Goal: Information Seeking & Learning: Find specific fact

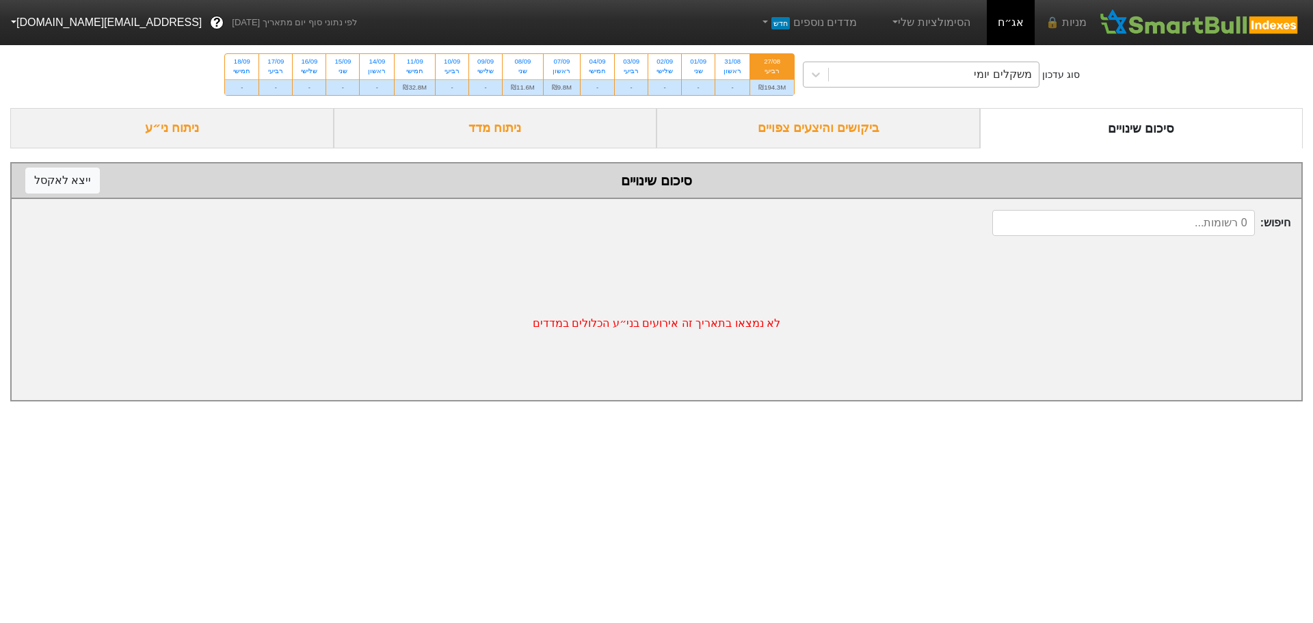
click at [957, 79] on div "משקלים יומי" at bounding box center [934, 74] width 210 height 25
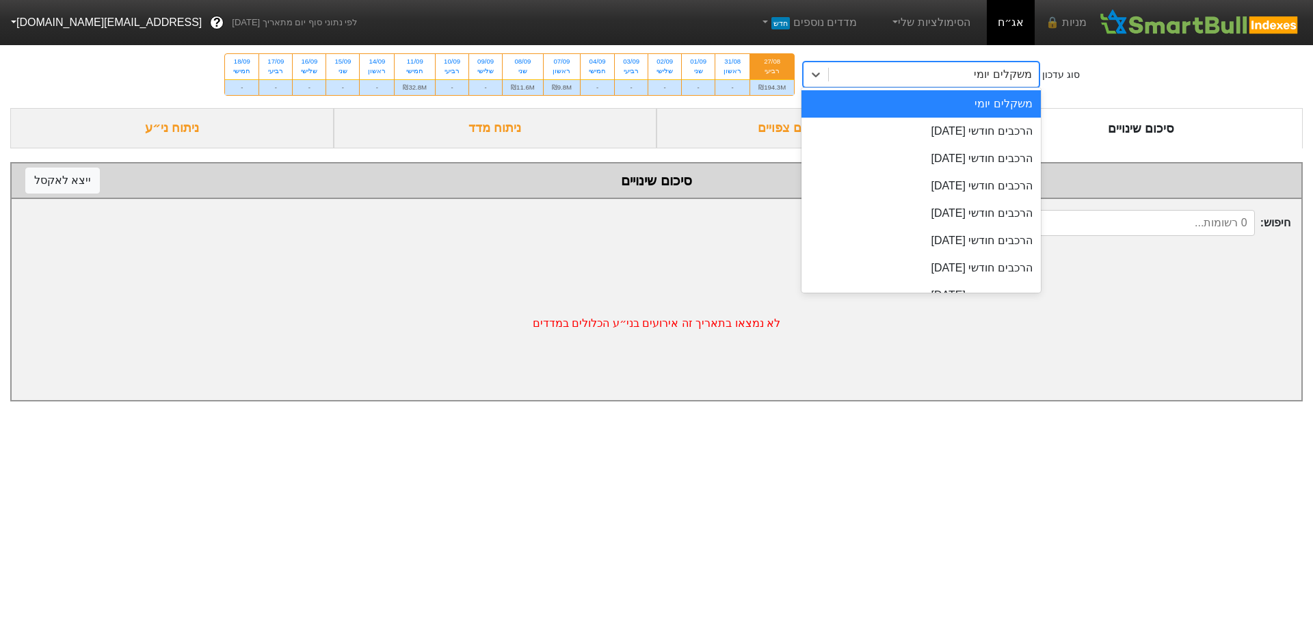
click at [957, 79] on div "משקלים יומי" at bounding box center [934, 74] width 210 height 25
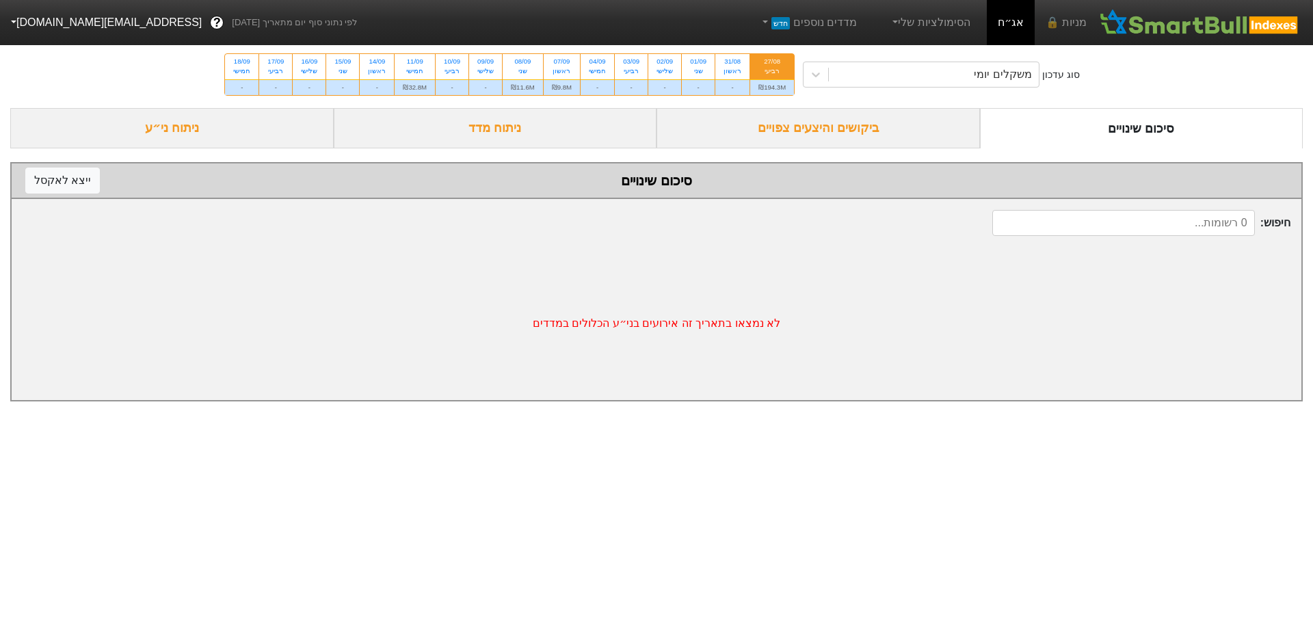
click at [949, 88] on div "סוג עדכון משקלים יומי 27/08 רביעי ₪194.3M 31/08 ראשון - 01/09 שני - 02/09 שלישי…" at bounding box center [656, 74] width 1313 height 67
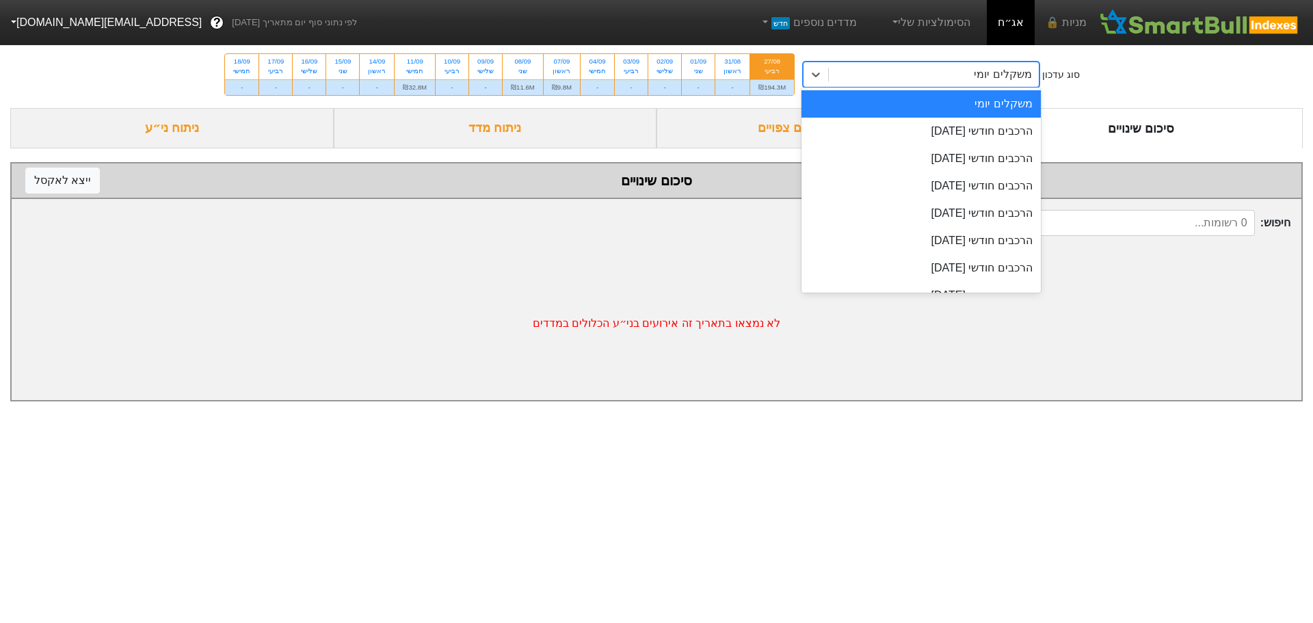
click at [951, 83] on div "משקלים יומי" at bounding box center [934, 74] width 210 height 25
click at [943, 77] on div "משקלים יומי" at bounding box center [934, 74] width 210 height 25
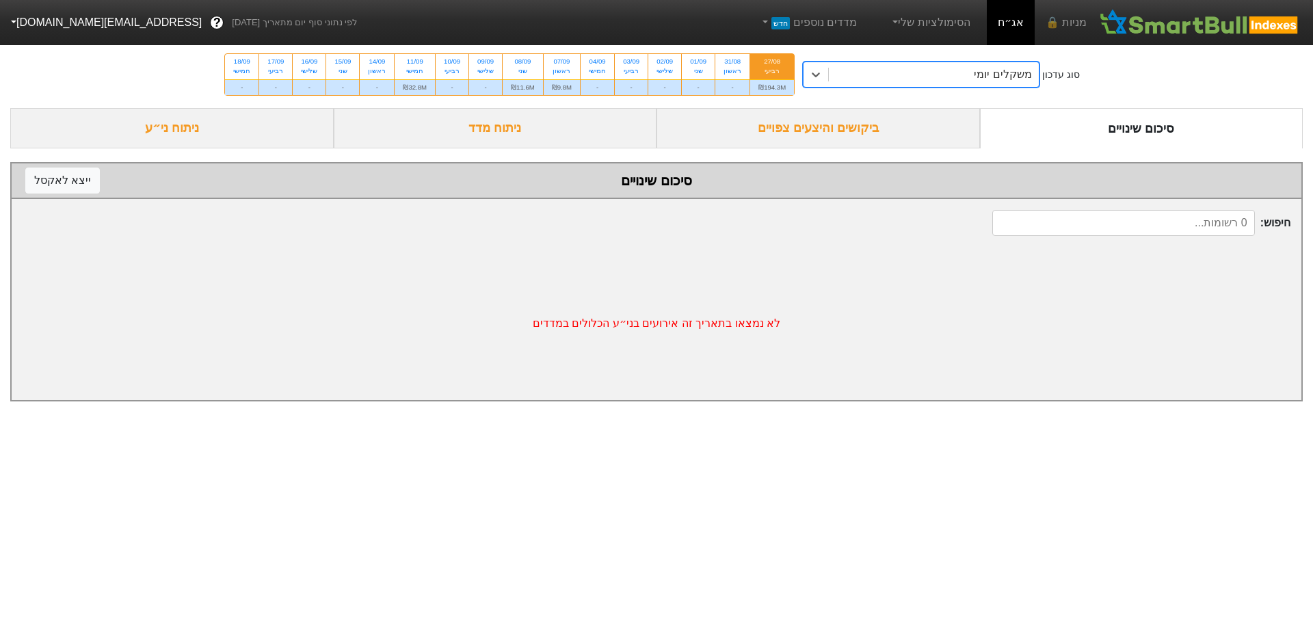
click at [943, 77] on div "משקלים יומי" at bounding box center [934, 74] width 210 height 25
click at [858, 77] on div "משקלים יומי" at bounding box center [934, 74] width 210 height 25
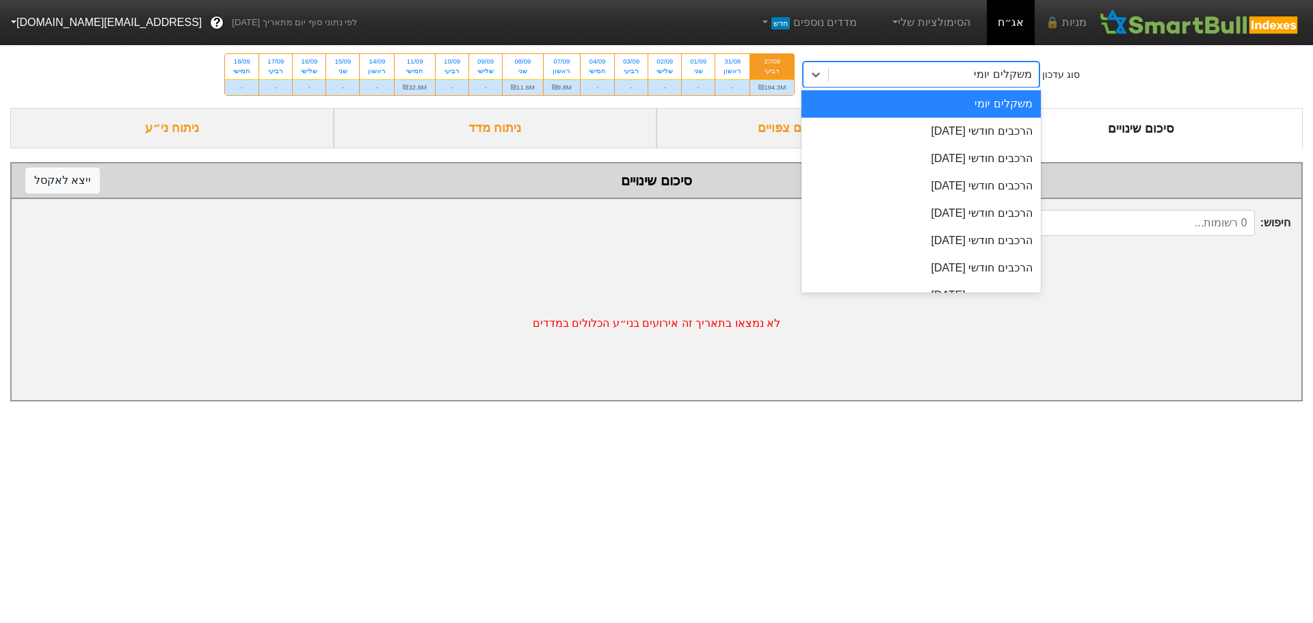
click at [886, 80] on div "משקלים יומי" at bounding box center [934, 74] width 210 height 25
click at [918, 81] on div "משקלים יומי" at bounding box center [934, 74] width 210 height 25
click at [931, 131] on div "הרכבים חודשי [DATE]" at bounding box center [921, 131] width 239 height 27
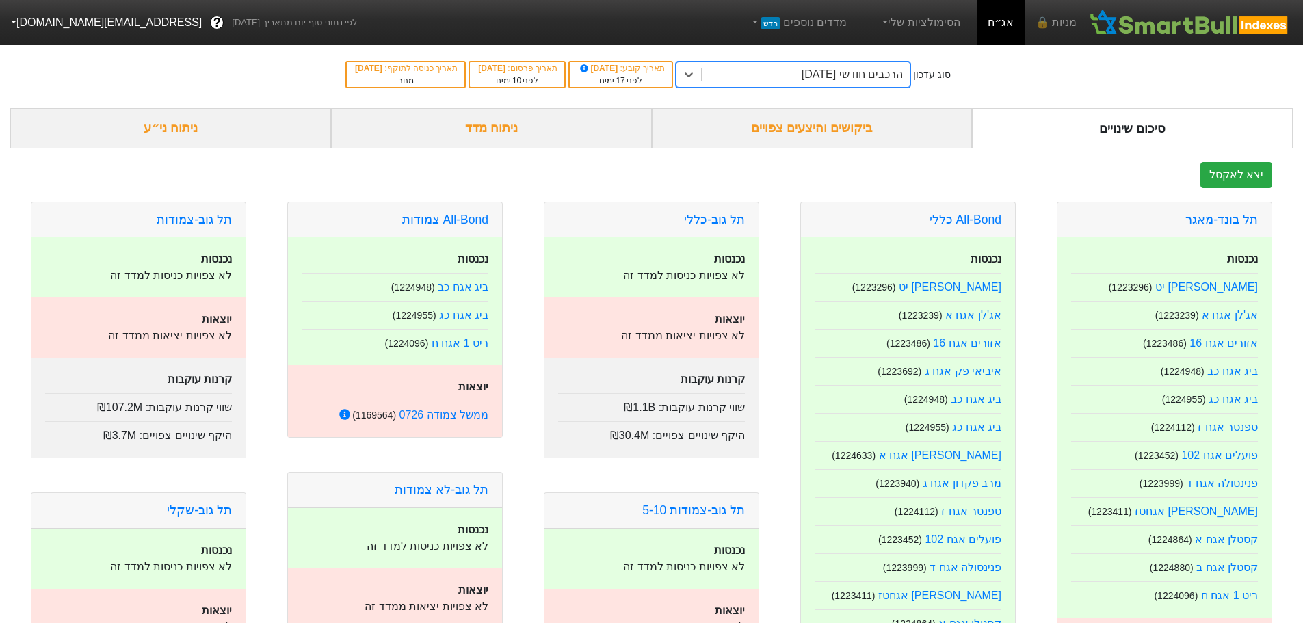
click at [815, 130] on div "ביקושים והיצעים צפויים" at bounding box center [812, 128] width 321 height 40
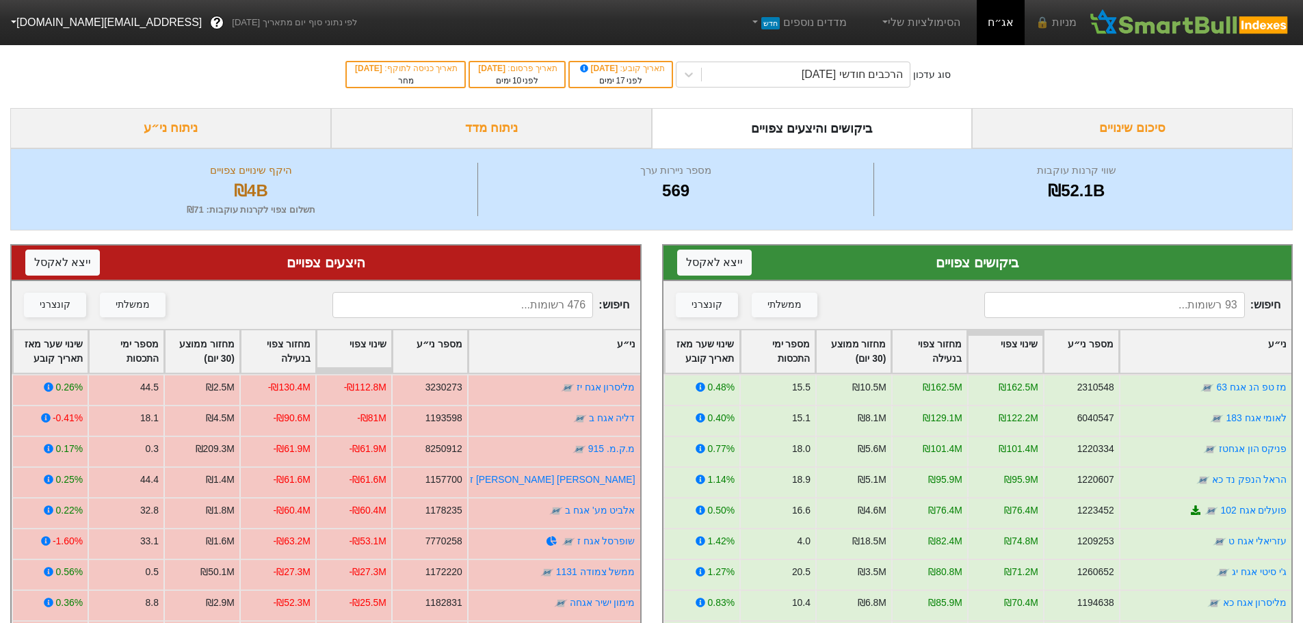
click at [1172, 306] on input at bounding box center [1114, 305] width 261 height 26
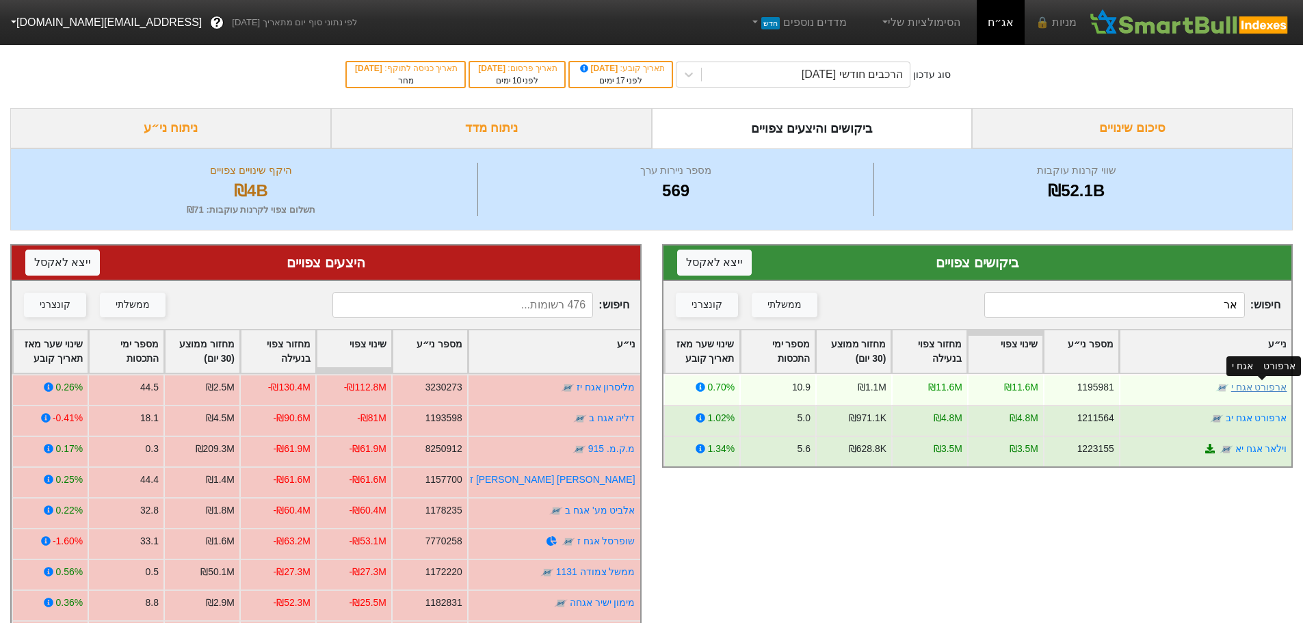
type input "אר"
click at [1249, 388] on link "ארפורט אגח י" at bounding box center [1258, 387] width 56 height 11
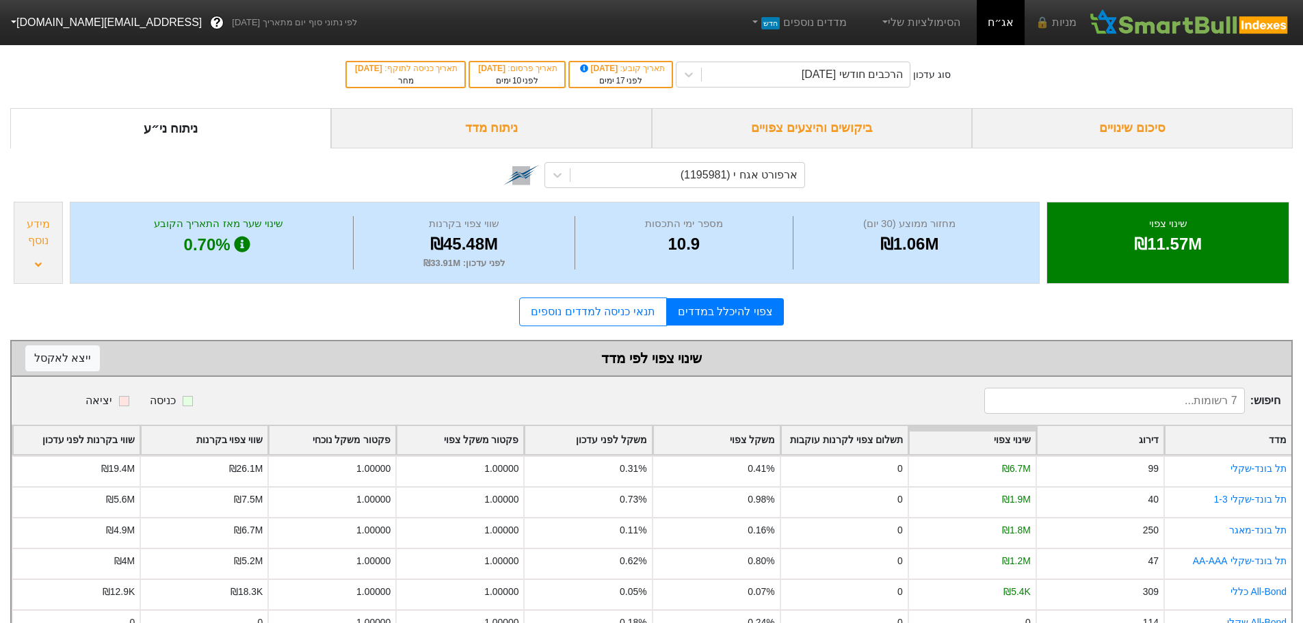
drag, startPoint x: 812, startPoint y: 122, endPoint x: 821, endPoint y: 122, distance: 8.2
click at [812, 122] on div "ביקושים והיצעים צפויים" at bounding box center [812, 128] width 321 height 40
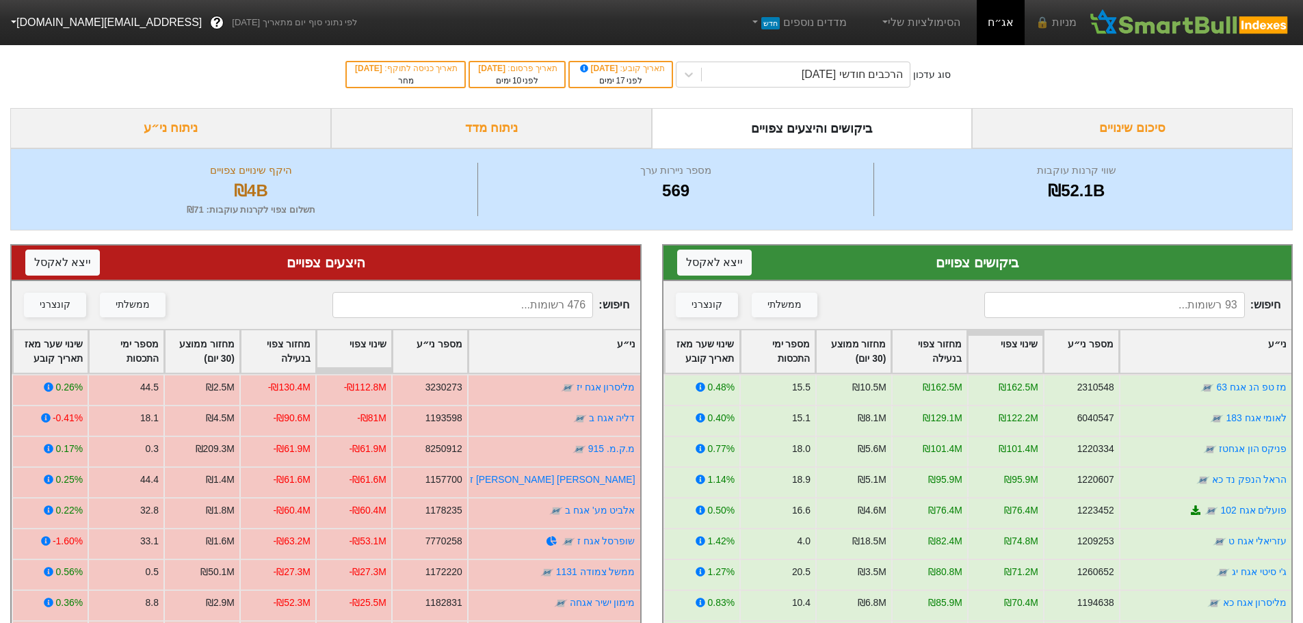
click at [1027, 306] on input at bounding box center [1114, 305] width 261 height 26
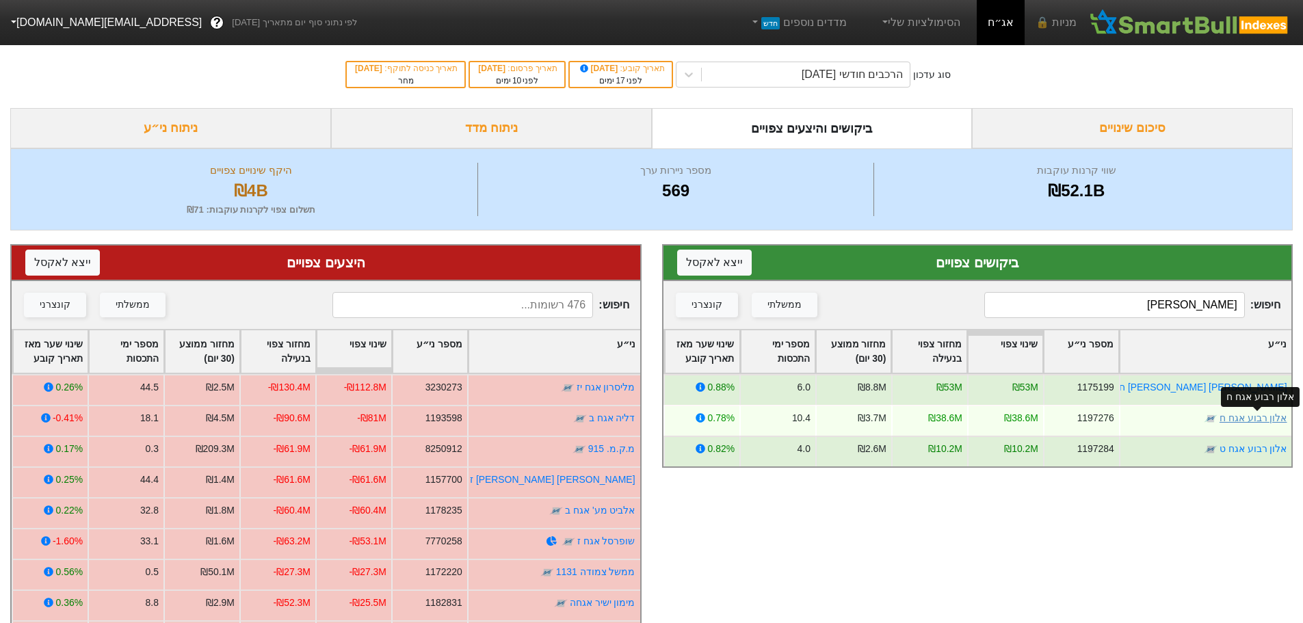
type input "[PERSON_NAME]"
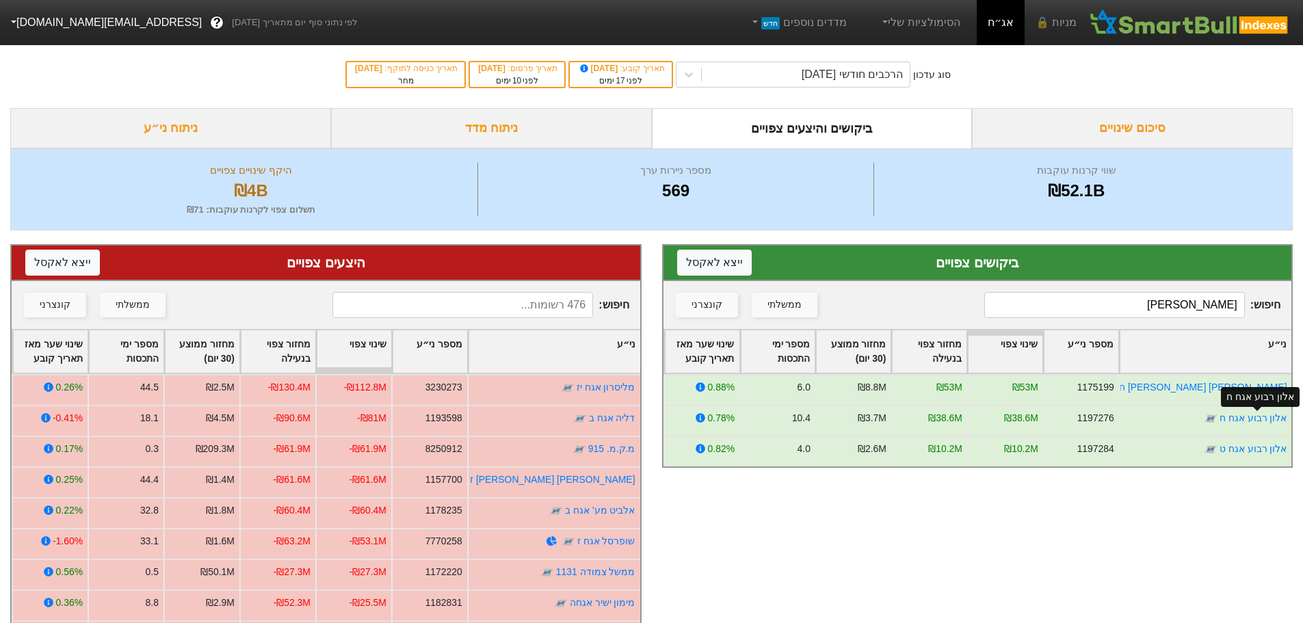
click at [1244, 418] on link "אלון רבוע אגח ח" at bounding box center [1253, 417] width 68 height 11
